Goal: Task Accomplishment & Management: Manage account settings

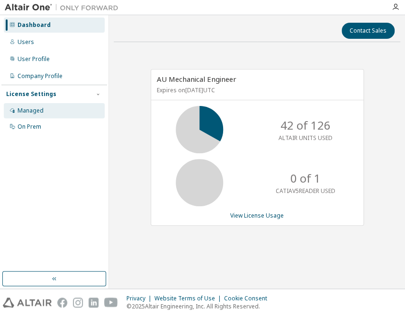
click at [39, 107] on div "Managed" at bounding box center [54, 110] width 101 height 15
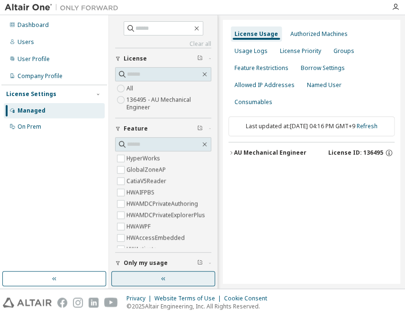
click at [153, 277] on button "button" at bounding box center [163, 278] width 104 height 15
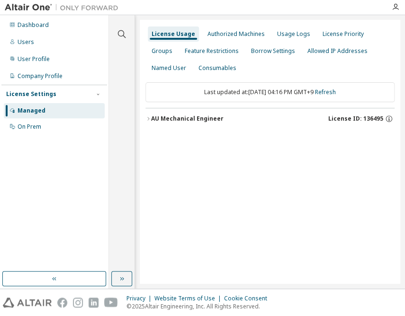
click at [198, 117] on div "AU Mechanical Engineer" at bounding box center [187, 119] width 72 height 8
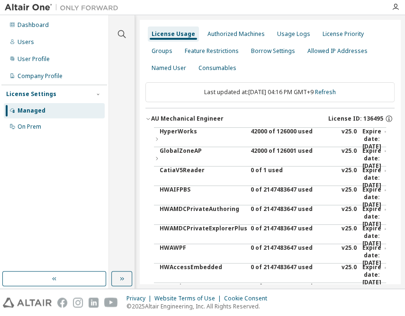
click at [268, 131] on div "42000 of 126000 used" at bounding box center [293, 139] width 85 height 23
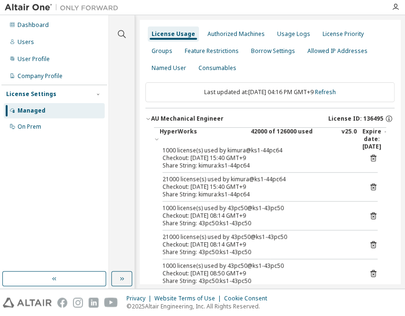
scroll to position [43, 0]
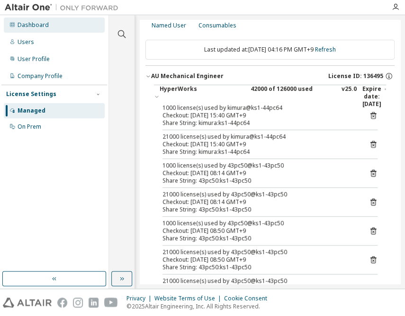
click at [31, 26] on div "Dashboard" at bounding box center [33, 25] width 31 height 8
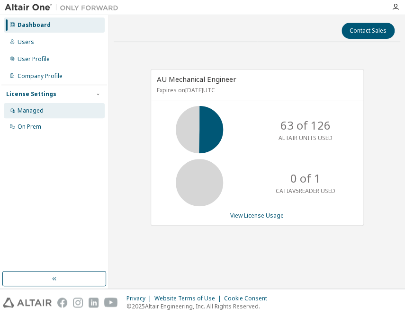
click at [28, 112] on div "Managed" at bounding box center [31, 111] width 26 height 8
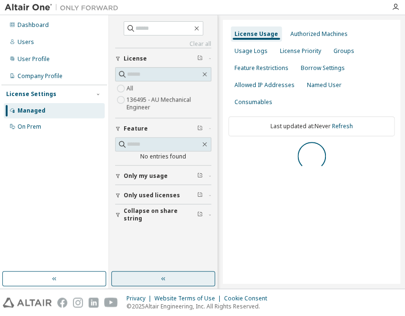
click at [169, 278] on button "button" at bounding box center [163, 278] width 104 height 15
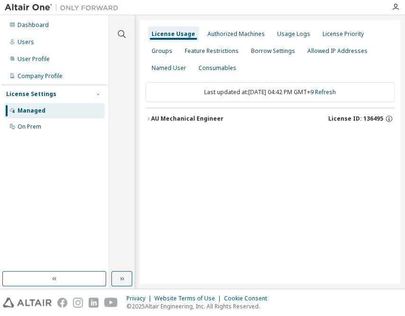
click at [208, 117] on div "AU Mechanical Engineer" at bounding box center [187, 119] width 72 height 8
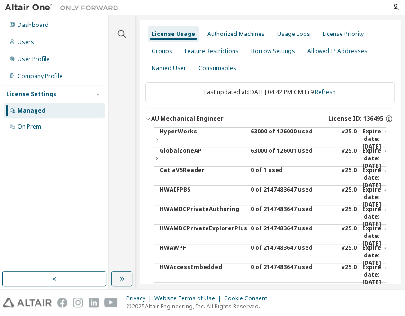
click at [278, 131] on div "63000 of 126000 used" at bounding box center [293, 139] width 85 height 23
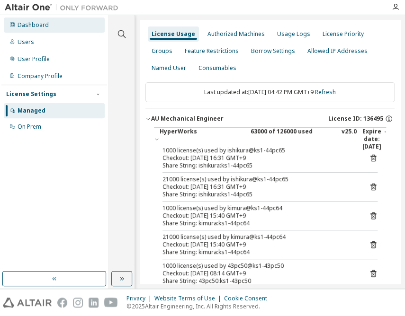
click at [22, 23] on div "Dashboard" at bounding box center [33, 25] width 31 height 8
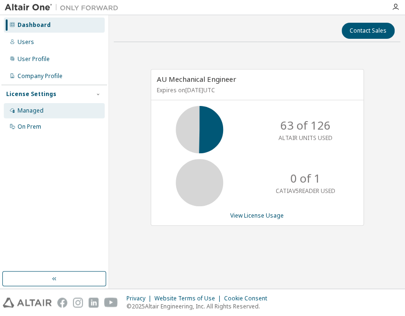
click at [25, 108] on div "Managed" at bounding box center [31, 111] width 26 height 8
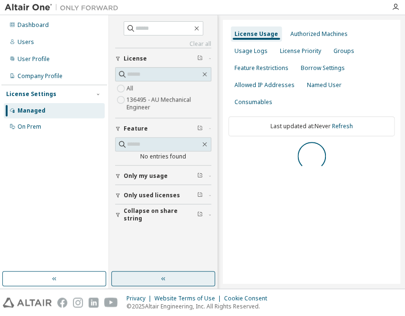
click at [161, 282] on icon "button" at bounding box center [164, 279] width 8 height 8
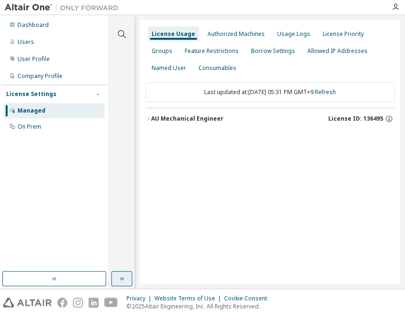
click at [208, 118] on div "AU Mechanical Engineer" at bounding box center [187, 119] width 72 height 8
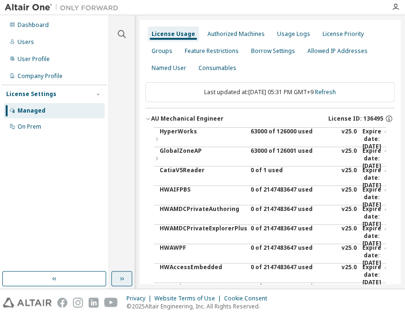
click at [272, 132] on div "63000 of 126000 used" at bounding box center [293, 139] width 85 height 23
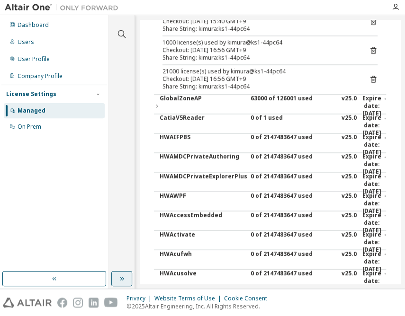
scroll to position [431, 0]
